Goal: Task Accomplishment & Management: Manage account settings

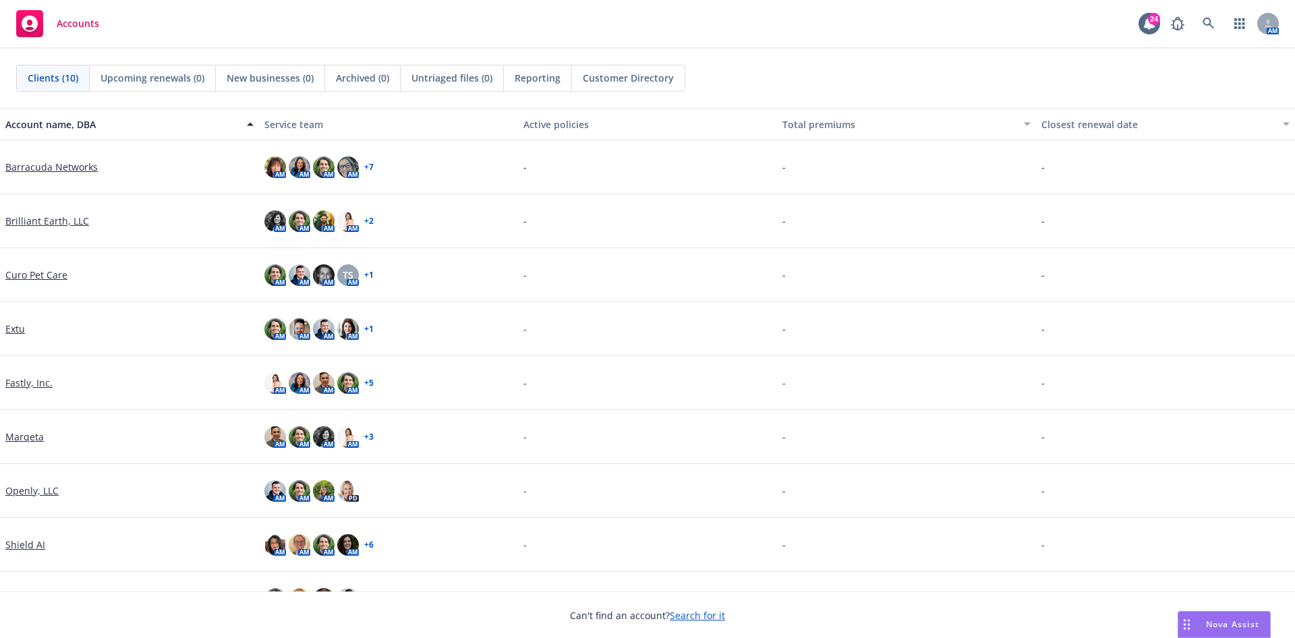
click at [36, 275] on link "Curo Pet Care" at bounding box center [36, 275] width 62 height 14
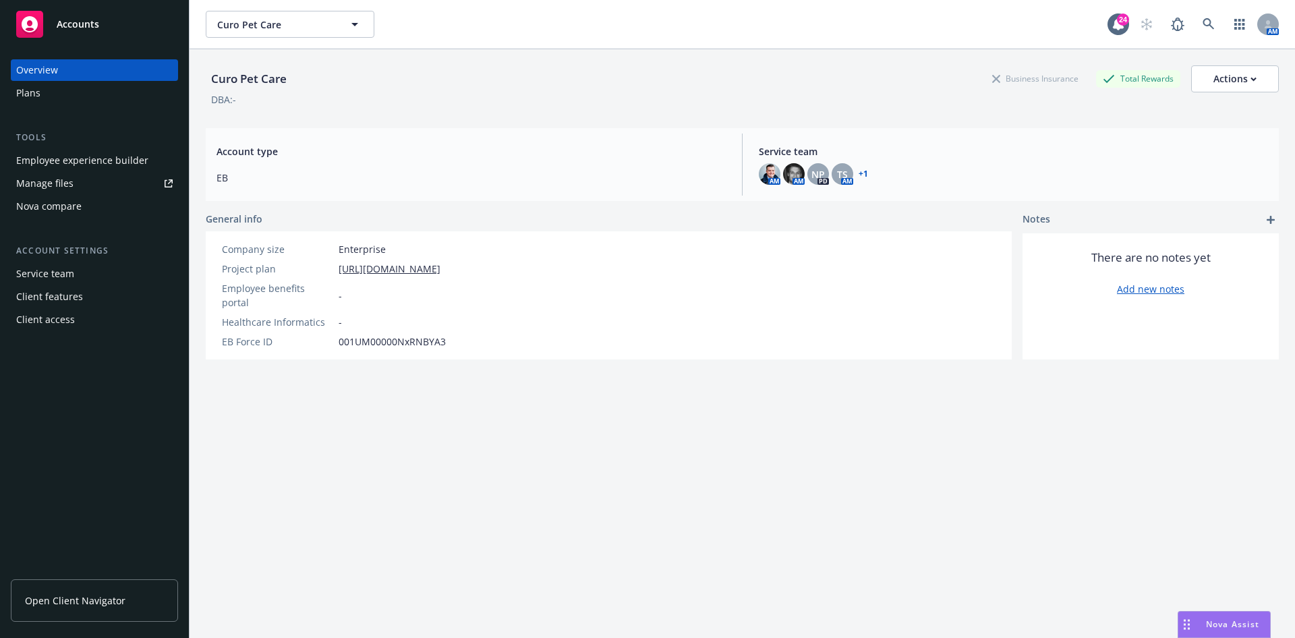
click at [105, 150] on div "Employee experience builder" at bounding box center [82, 161] width 132 height 22
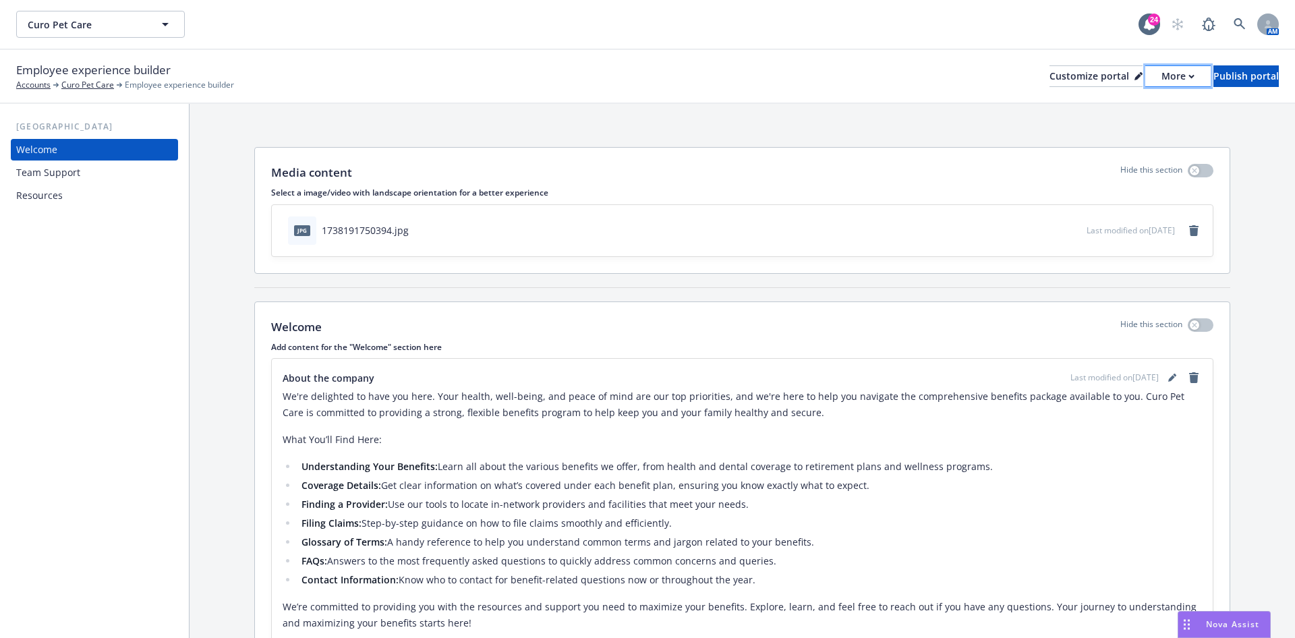
click at [1166, 81] on button "More" at bounding box center [1178, 76] width 65 height 22
click at [1069, 83] on div "Customize portal" at bounding box center [1096, 76] width 93 height 20
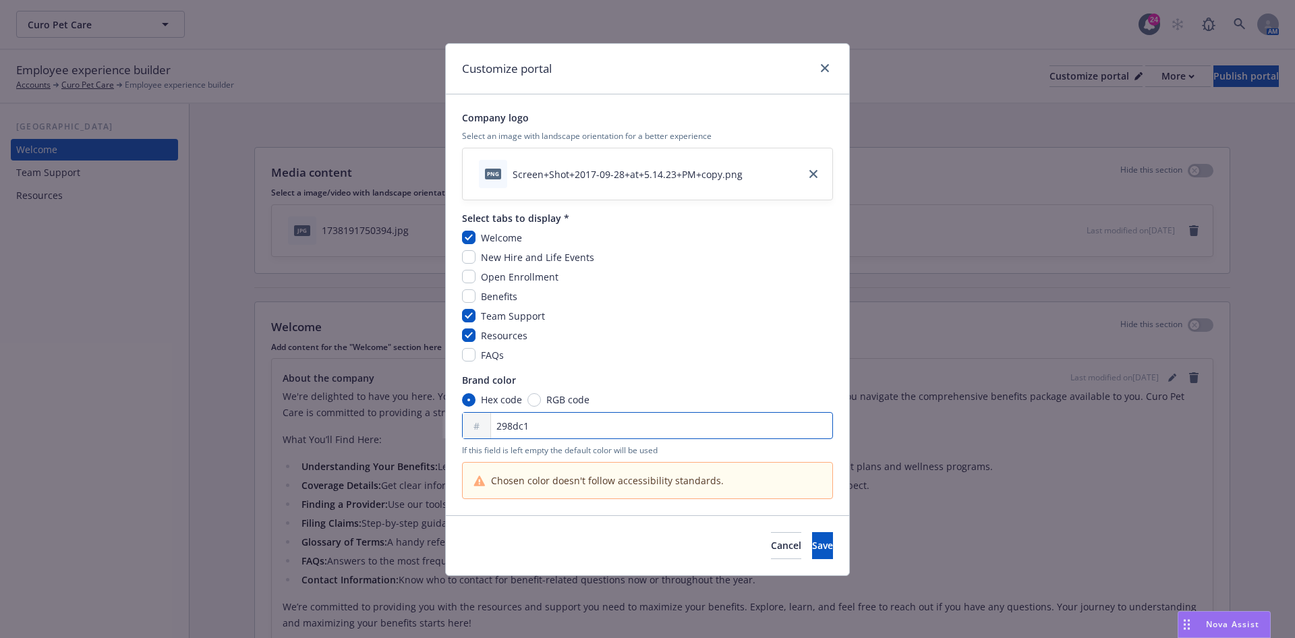
click at [517, 423] on input "298dc1" at bounding box center [647, 425] width 371 height 27
click at [771, 535] on button "Cancel" at bounding box center [786, 545] width 30 height 27
